Goal: Information Seeking & Learning: Learn about a topic

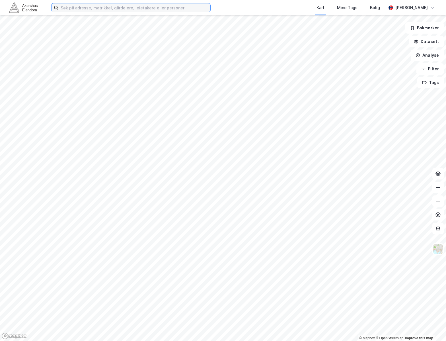
click at [190, 9] on input at bounding box center [134, 7] width 152 height 9
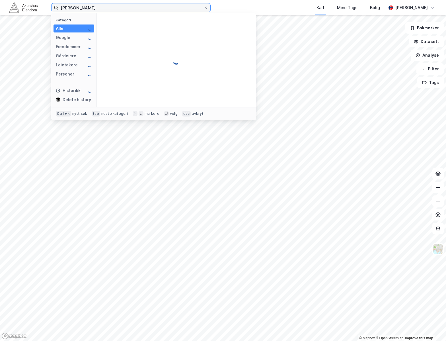
type input "[PERSON_NAME]"
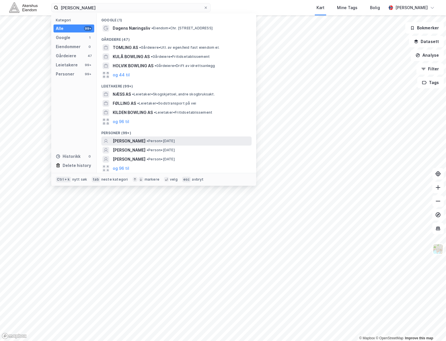
click at [145, 140] on span "THOMAS DOWLING NÆSS" at bounding box center [129, 140] width 33 height 7
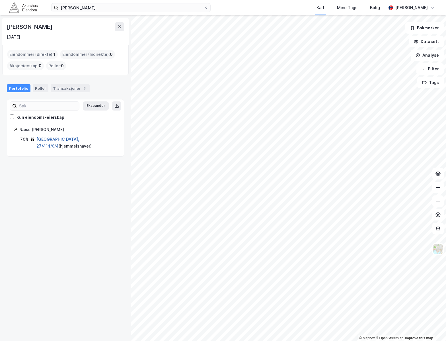
click at [59, 137] on link "Oslo, 27/414/0/4" at bounding box center [57, 143] width 43 height 12
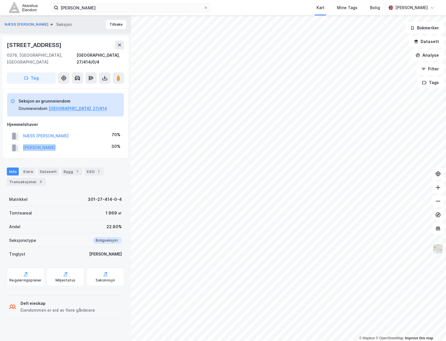
drag, startPoint x: 78, startPoint y: 142, endPoint x: 21, endPoint y: 146, distance: 57.1
click at [21, 146] on div "PIHL CATHRINE 30%" at bounding box center [65, 148] width 117 height 12
copy button "PIHL CATHRINE"
click at [439, 249] on img at bounding box center [438, 248] width 11 height 11
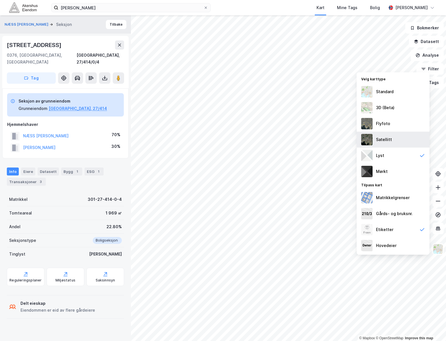
click at [402, 135] on div "Satellitt" at bounding box center [393, 140] width 73 height 16
click at [0, 0] on button "PIHL CATHRINE" at bounding box center [0, 0] width 0 height 0
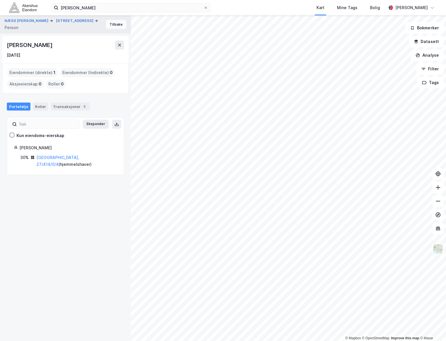
click at [116, 23] on button "Tilbake" at bounding box center [116, 24] width 20 height 9
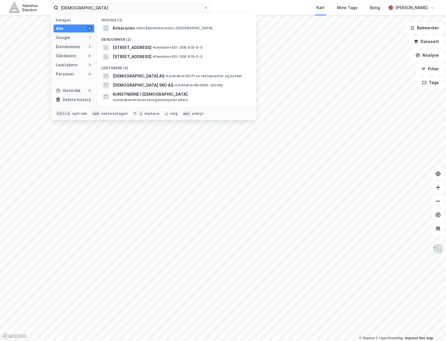
click at [111, 7] on input "kirkeristeb" at bounding box center [130, 7] width 145 height 9
type input "Magnus Havikbotn Jacobsen"
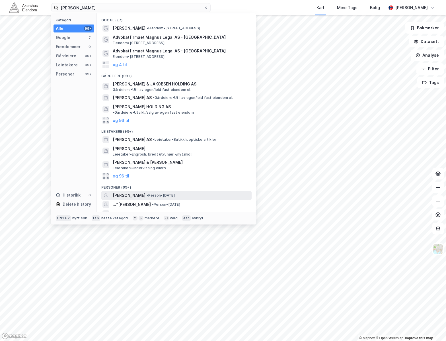
scroll to position [11, 0]
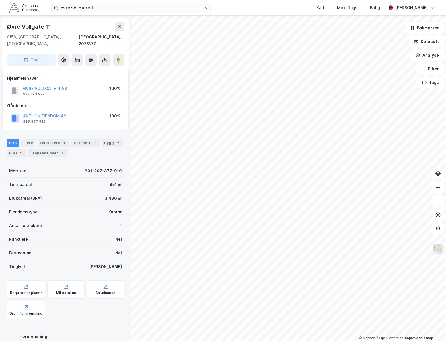
click at [437, 250] on img at bounding box center [438, 248] width 11 height 11
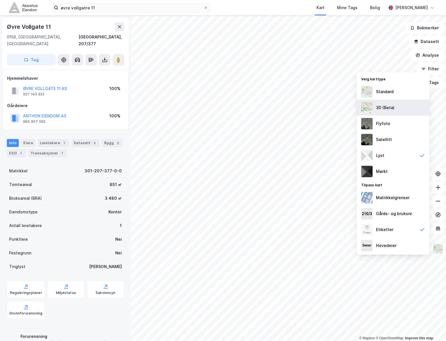
click at [381, 106] on div "3D (Beta)" at bounding box center [385, 107] width 19 height 7
